Goal: Entertainment & Leisure: Consume media (video, audio)

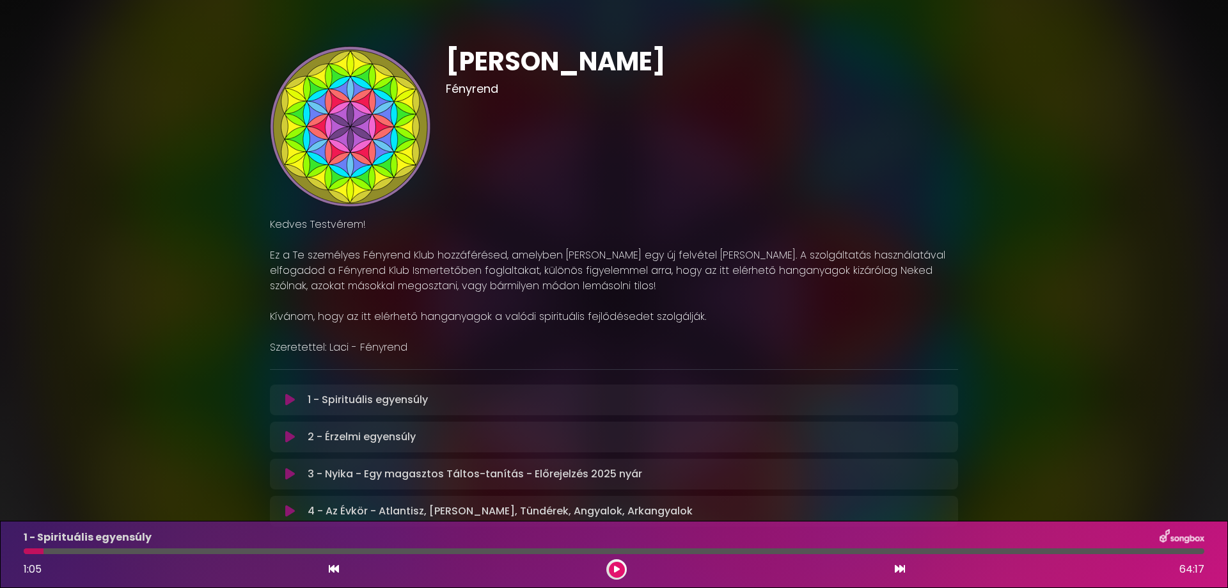
scroll to position [87, 0]
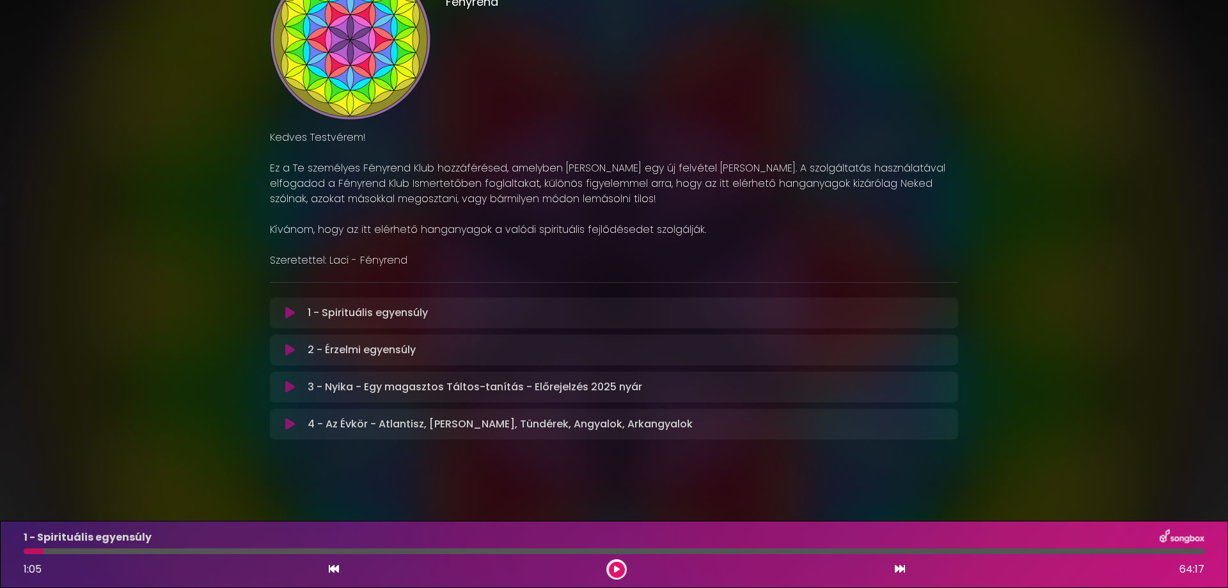
click at [621, 567] on button at bounding box center [617, 570] width 16 height 16
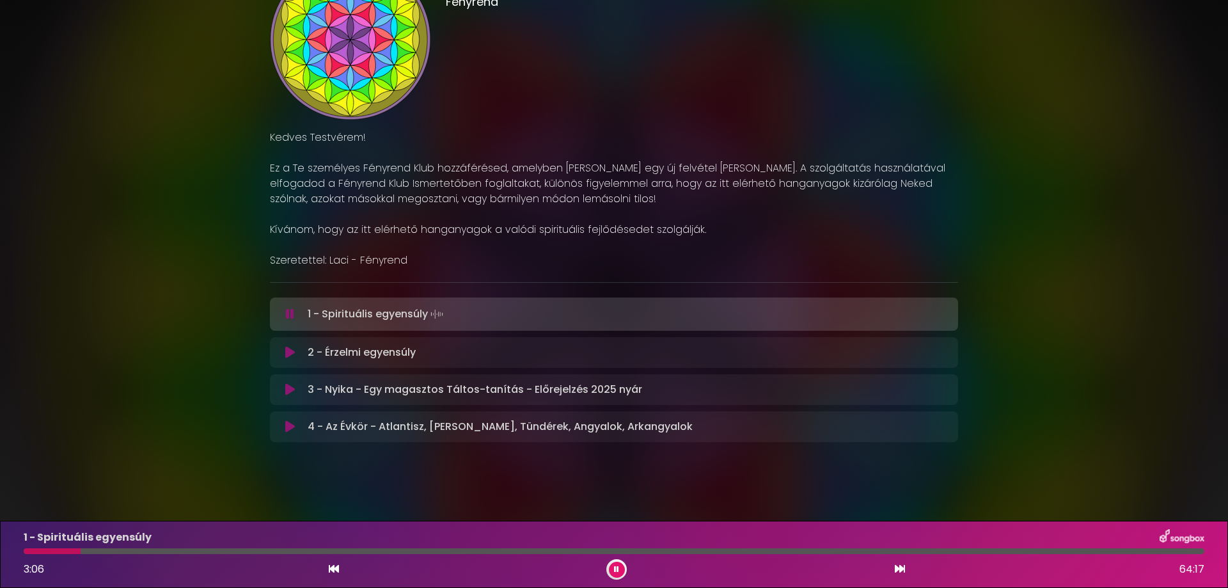
click at [615, 566] on icon at bounding box center [616, 570] width 5 height 8
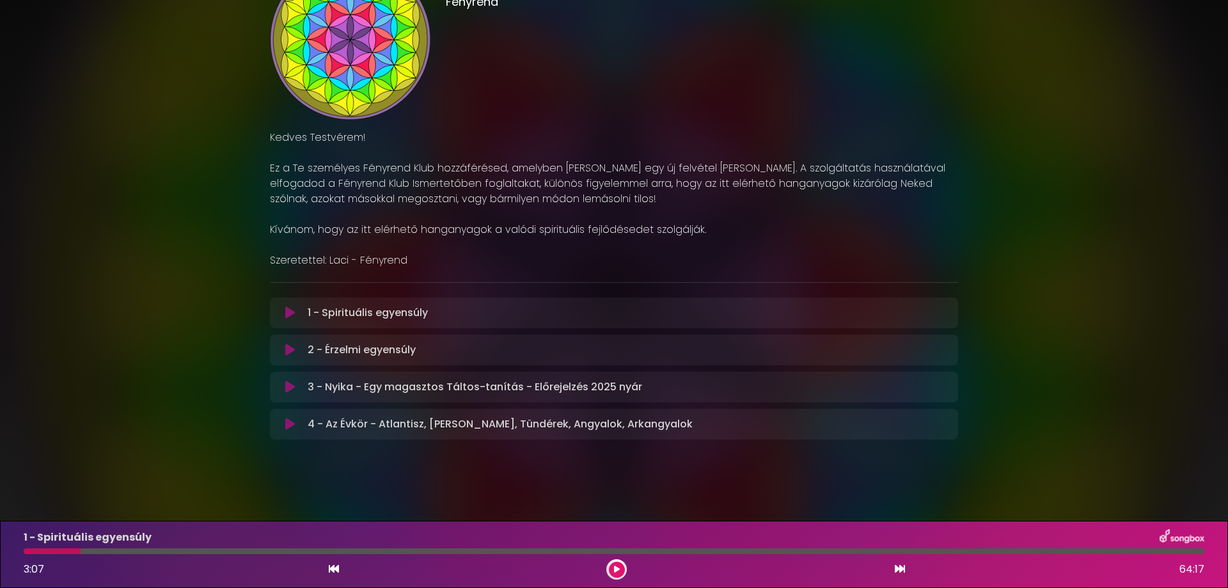
click at [615, 568] on icon at bounding box center [617, 570] width 6 height 8
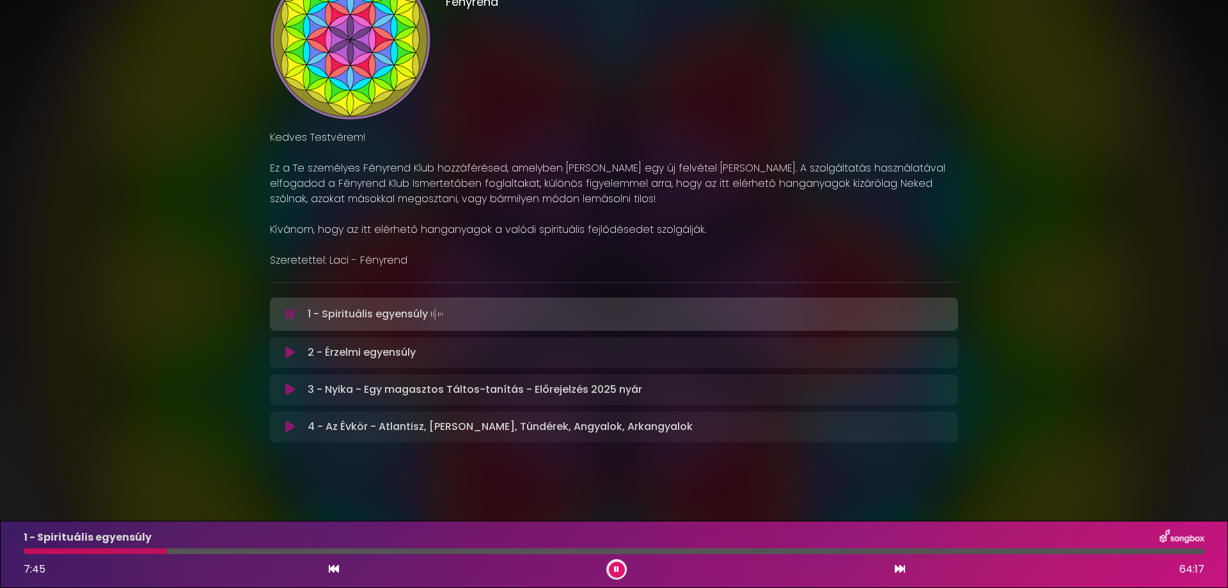
click at [615, 568] on icon at bounding box center [616, 570] width 5 height 8
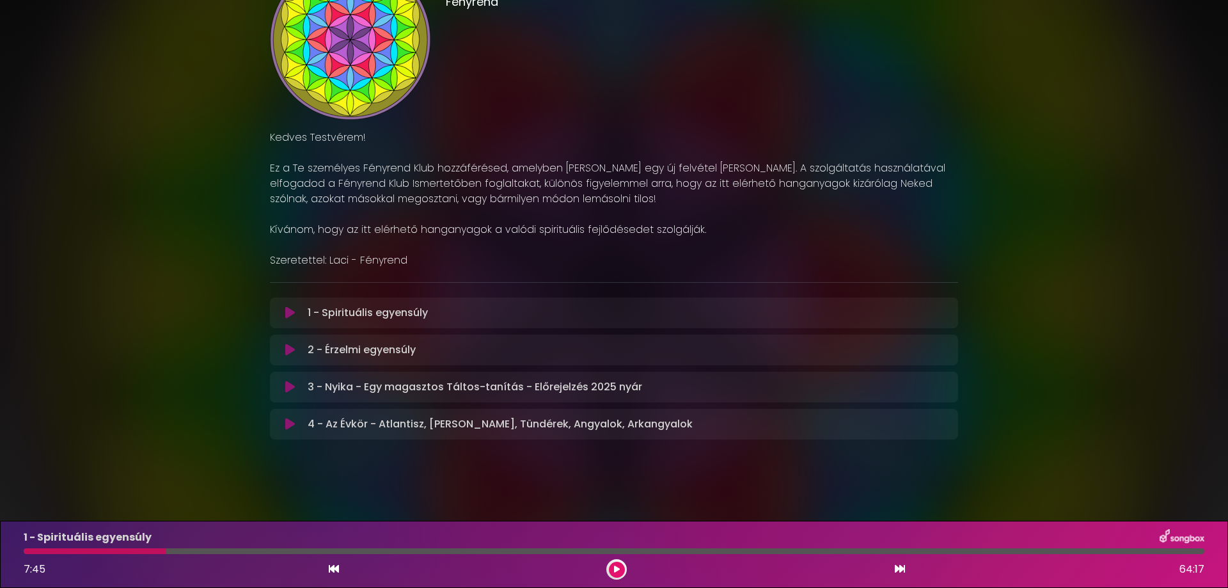
click at [616, 567] on icon at bounding box center [617, 570] width 6 height 8
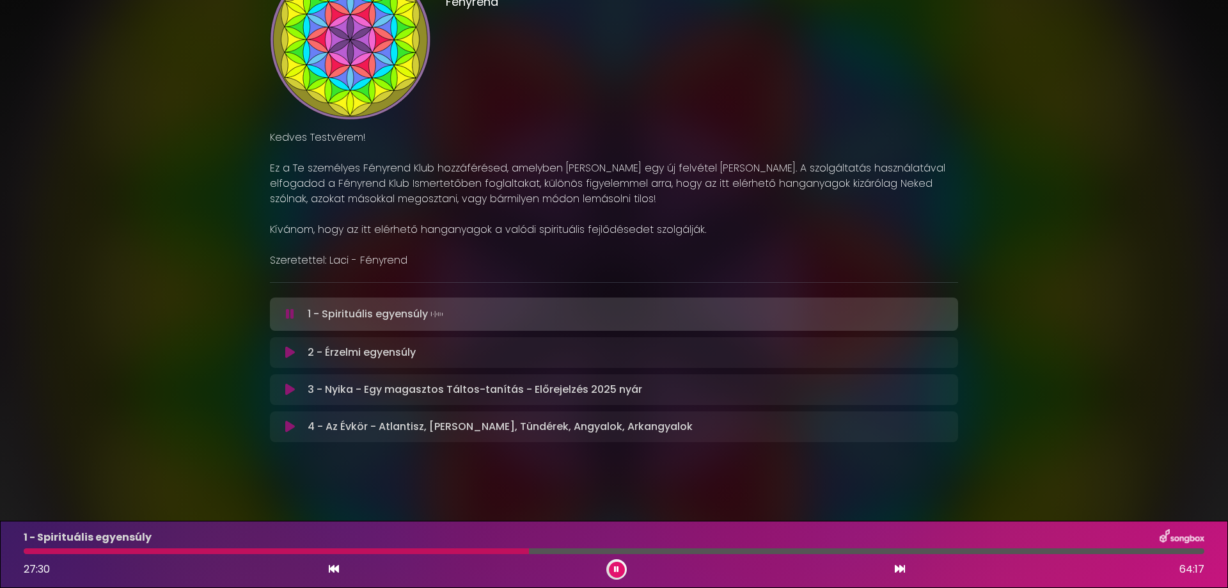
click at [617, 567] on icon at bounding box center [616, 570] width 5 height 8
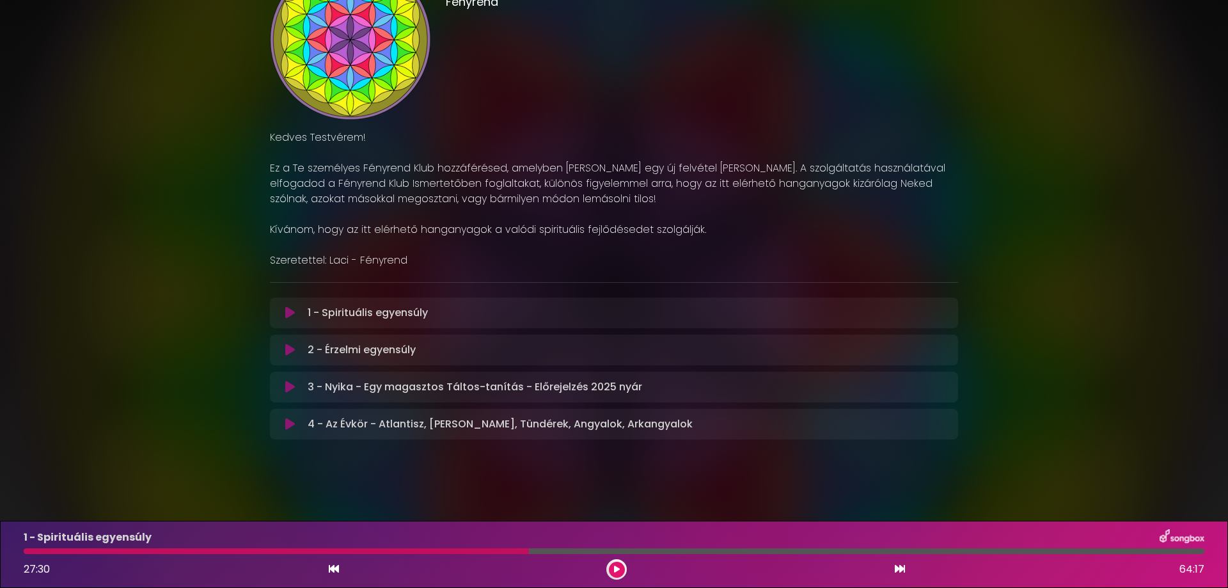
click at [617, 567] on icon at bounding box center [617, 570] width 6 height 8
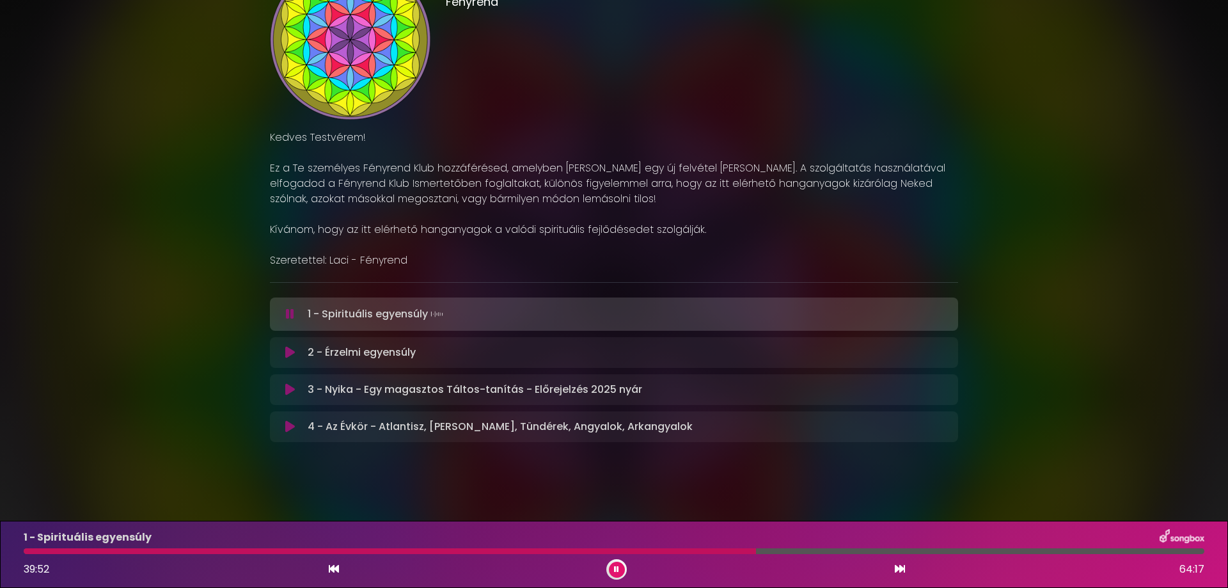
click at [617, 569] on icon at bounding box center [616, 570] width 5 height 8
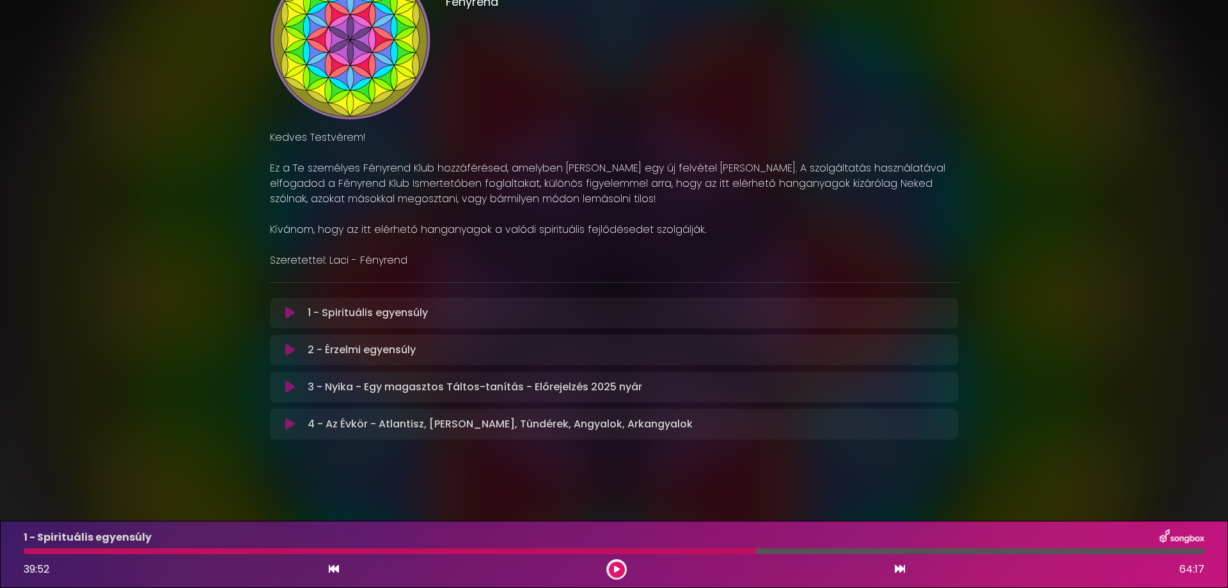
click at [614, 565] on button at bounding box center [617, 570] width 16 height 16
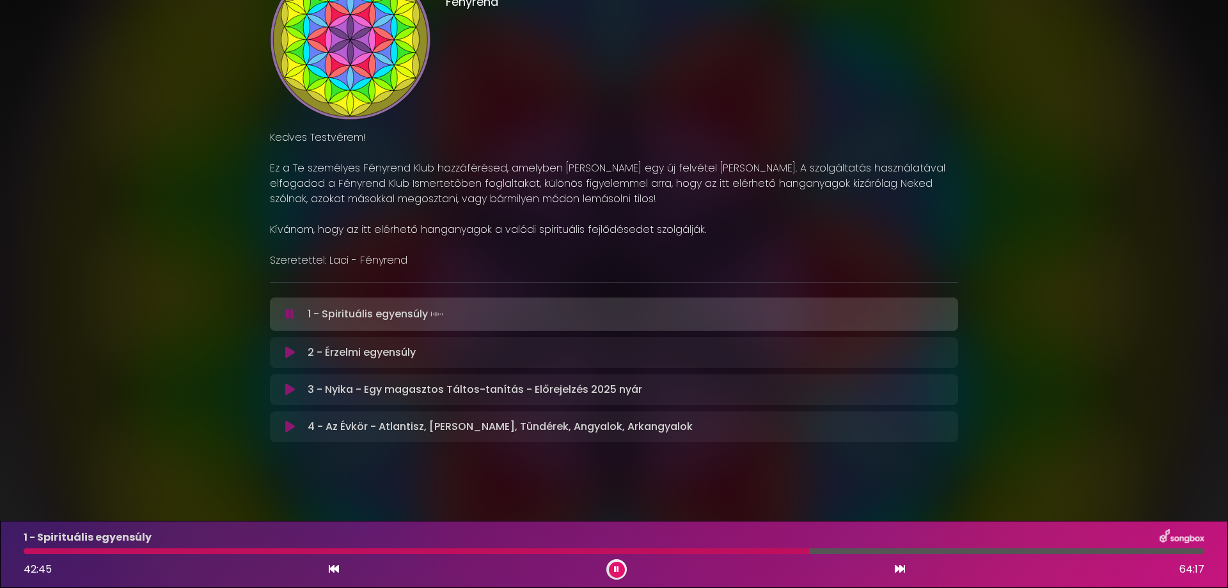
click at [620, 565] on button at bounding box center [617, 570] width 16 height 16
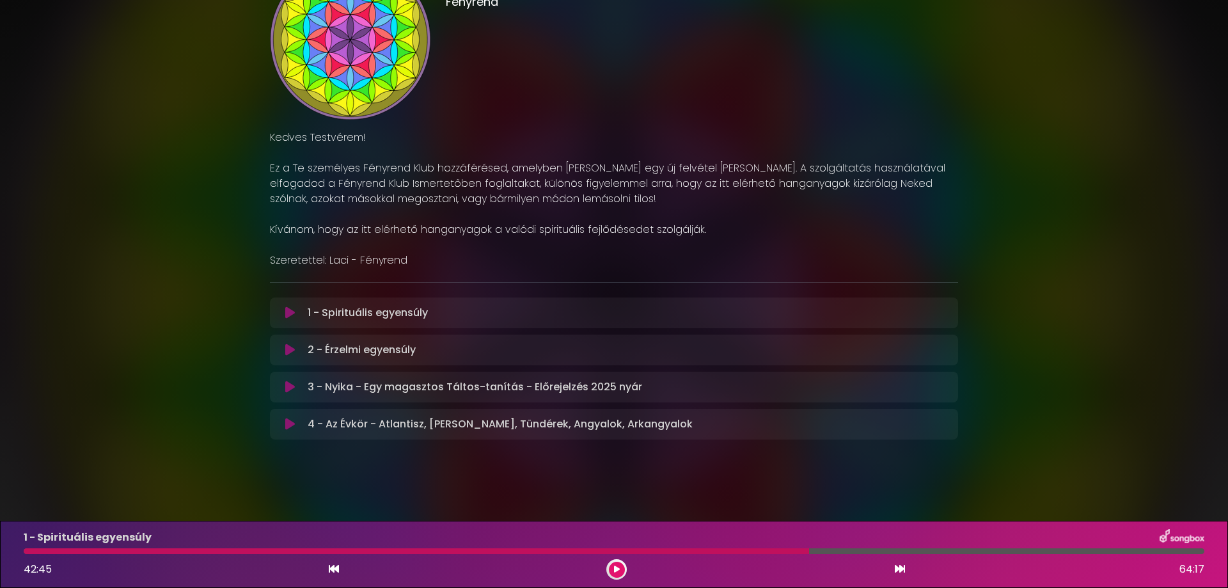
click at [616, 567] on icon at bounding box center [617, 570] width 6 height 8
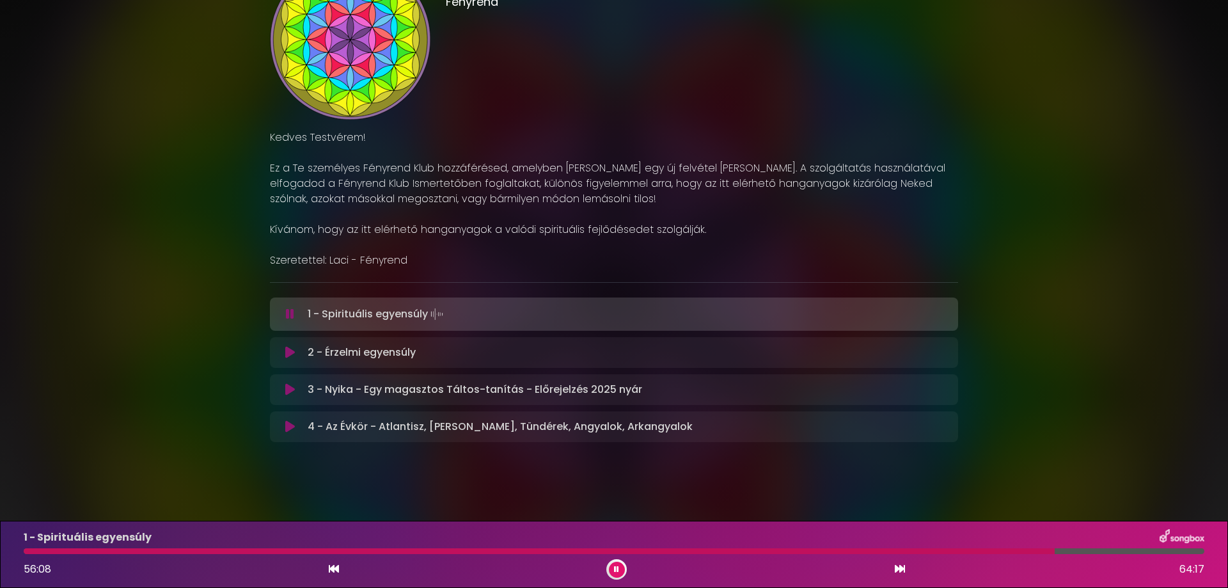
click at [614, 567] on button at bounding box center [617, 570] width 16 height 16
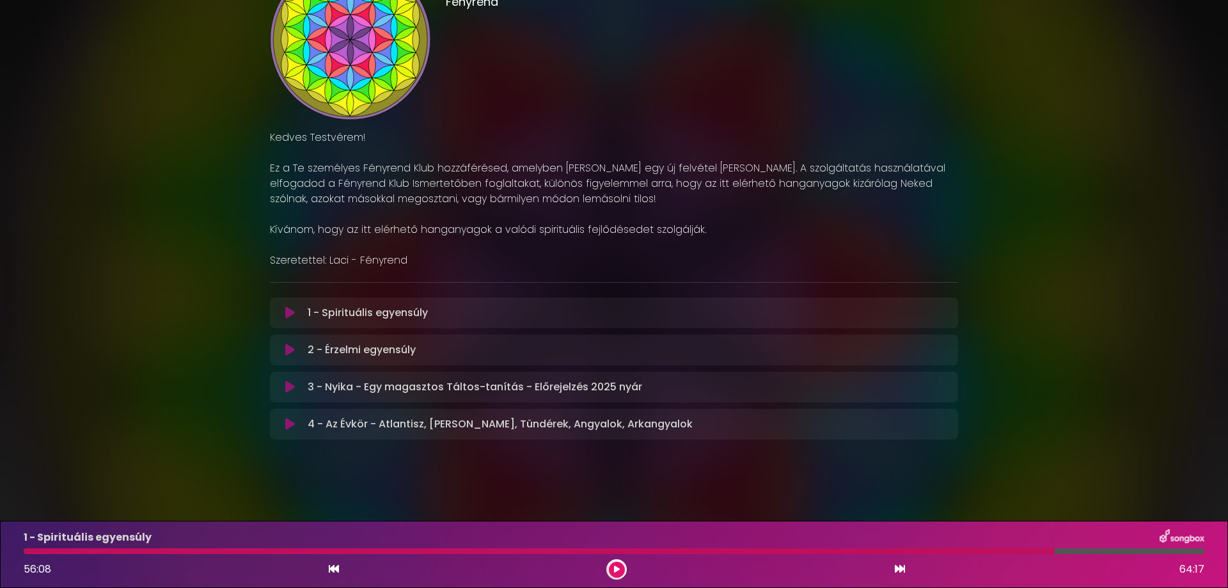
click at [614, 568] on icon at bounding box center [617, 570] width 6 height 8
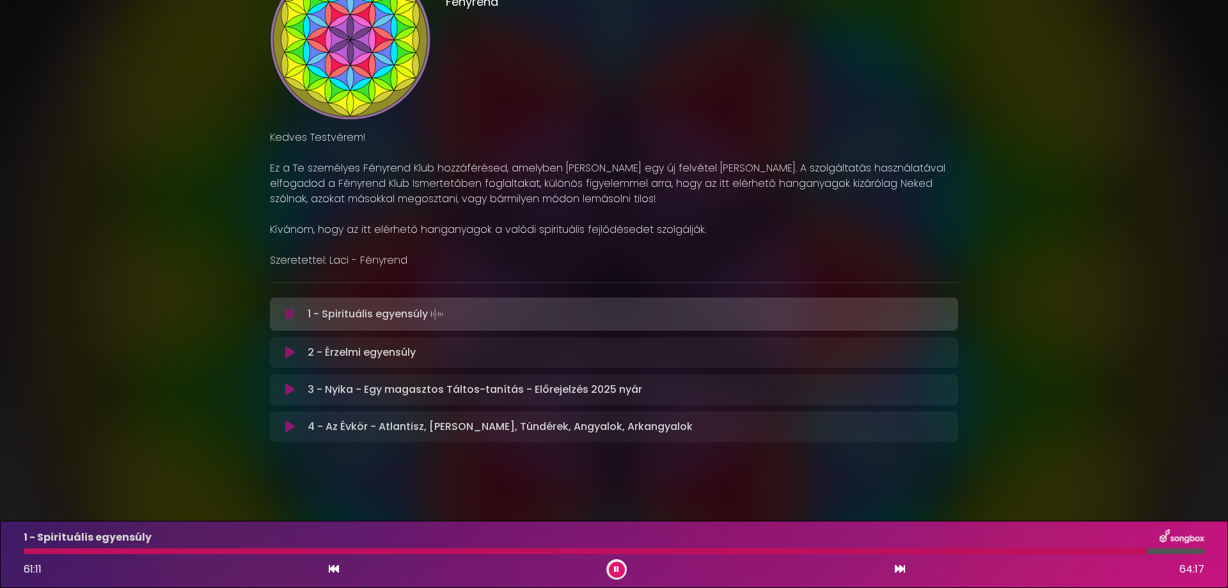
click at [614, 569] on button at bounding box center [617, 570] width 16 height 16
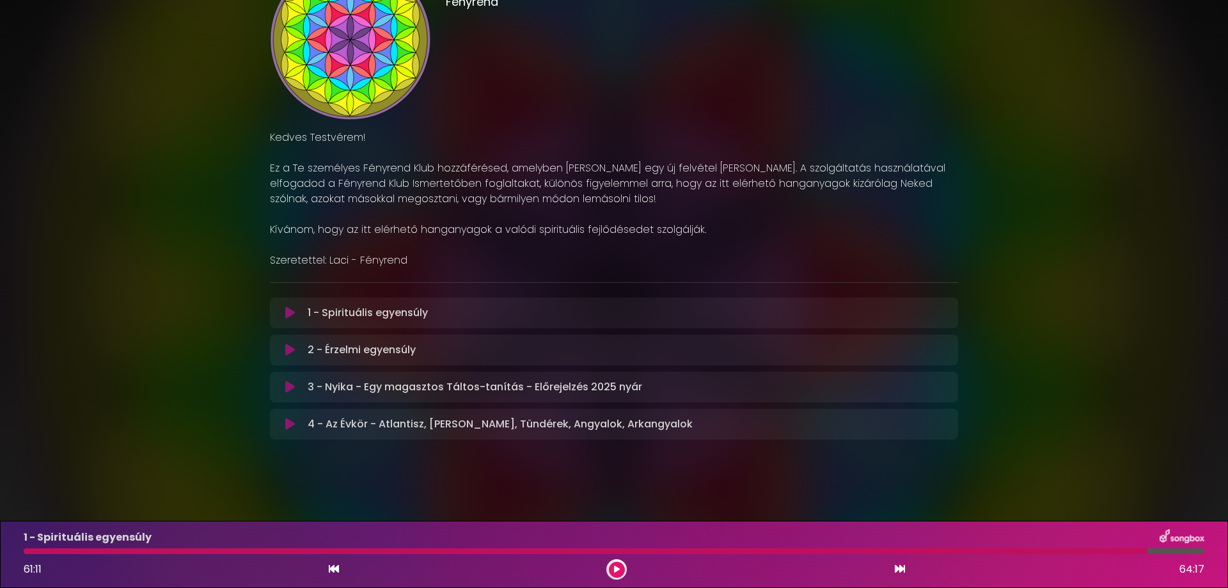
click at [617, 570] on icon at bounding box center [617, 570] width 6 height 8
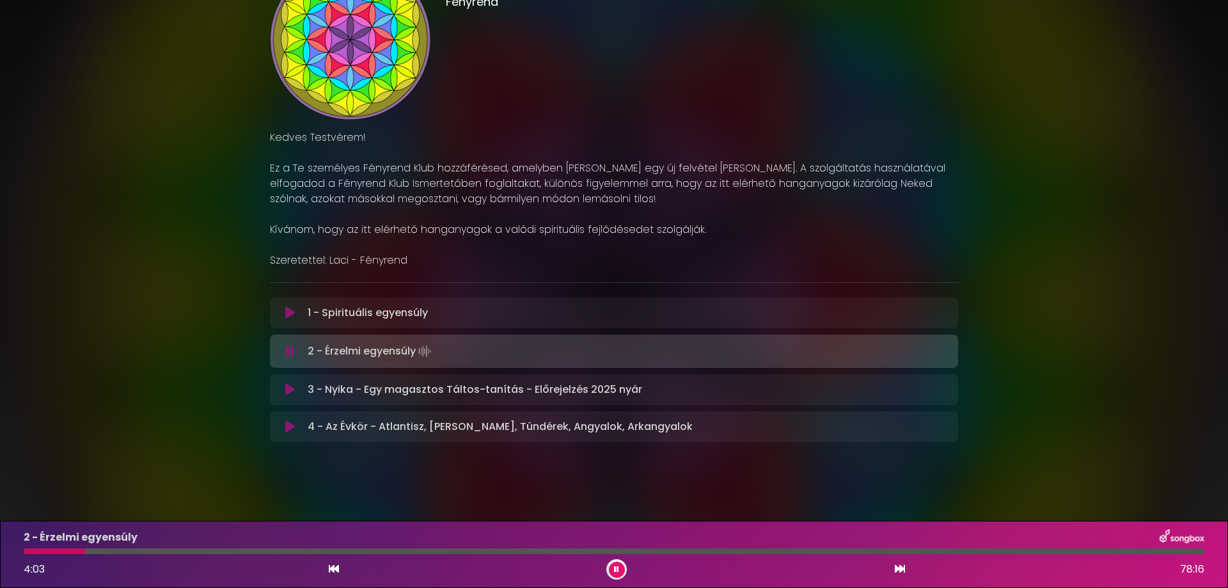
click at [378, 312] on p "1 - Spirituális egyensúly Loading Track..." at bounding box center [368, 312] width 120 height 15
click at [289, 310] on icon at bounding box center [290, 312] width 10 height 13
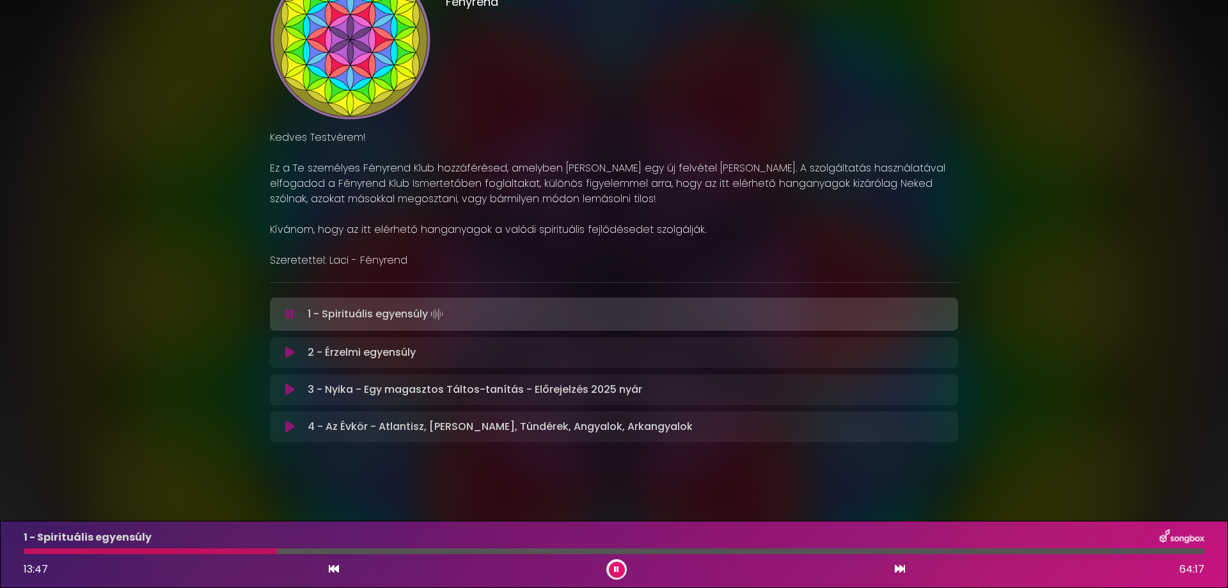
click at [617, 567] on icon at bounding box center [616, 570] width 5 height 8
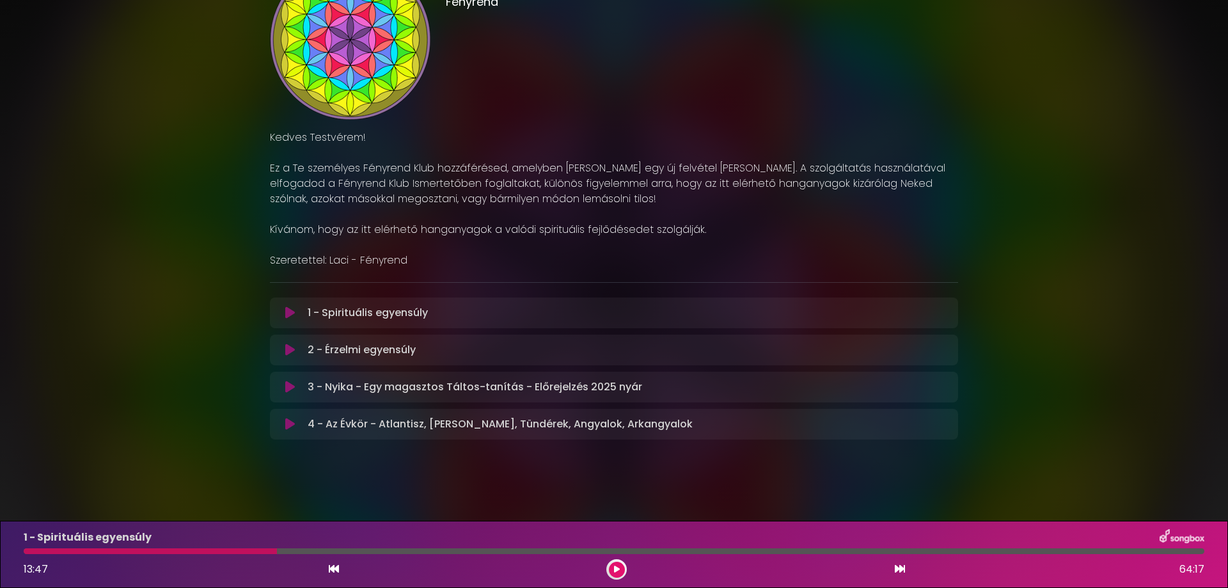
click at [617, 571] on icon at bounding box center [617, 570] width 6 height 8
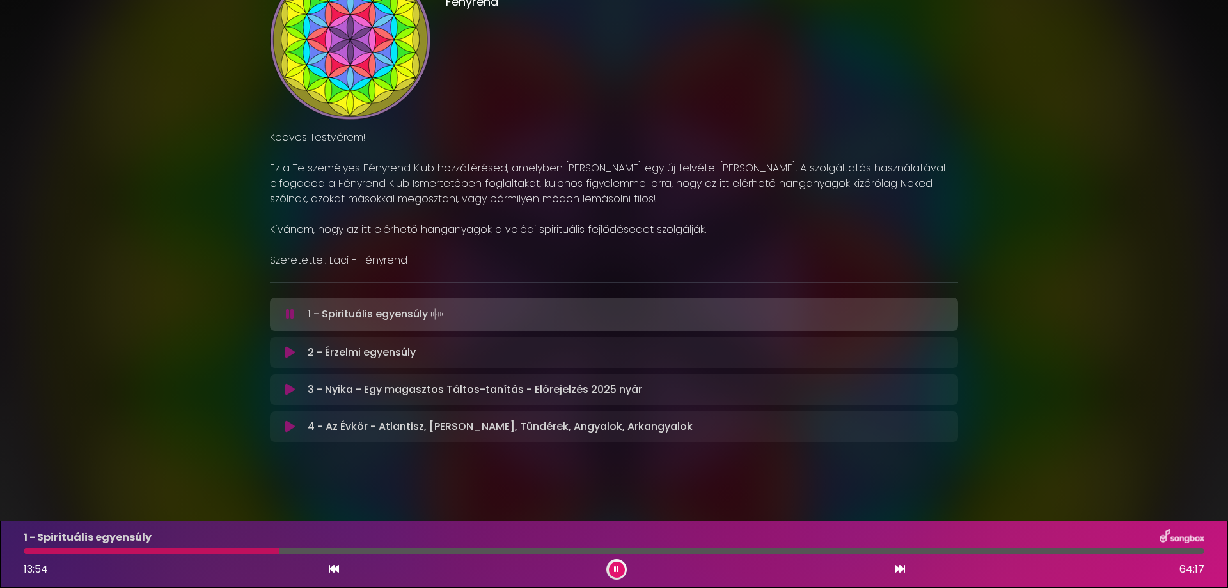
click at [617, 566] on icon at bounding box center [616, 570] width 5 height 8
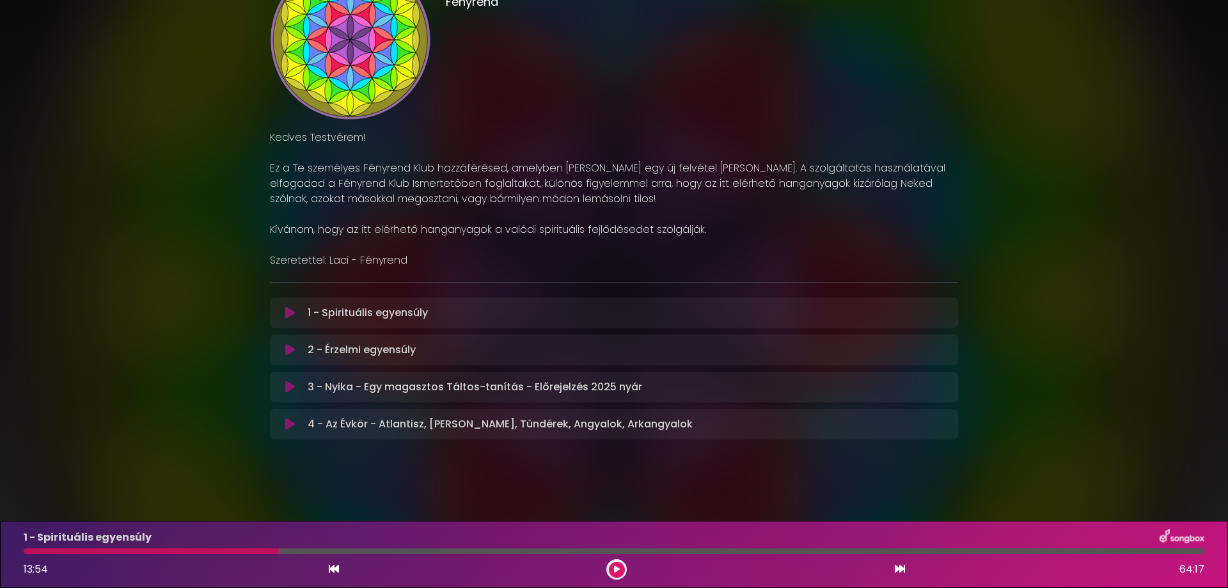
scroll to position [0, 0]
